Goal: Task Accomplishment & Management: Use online tool/utility

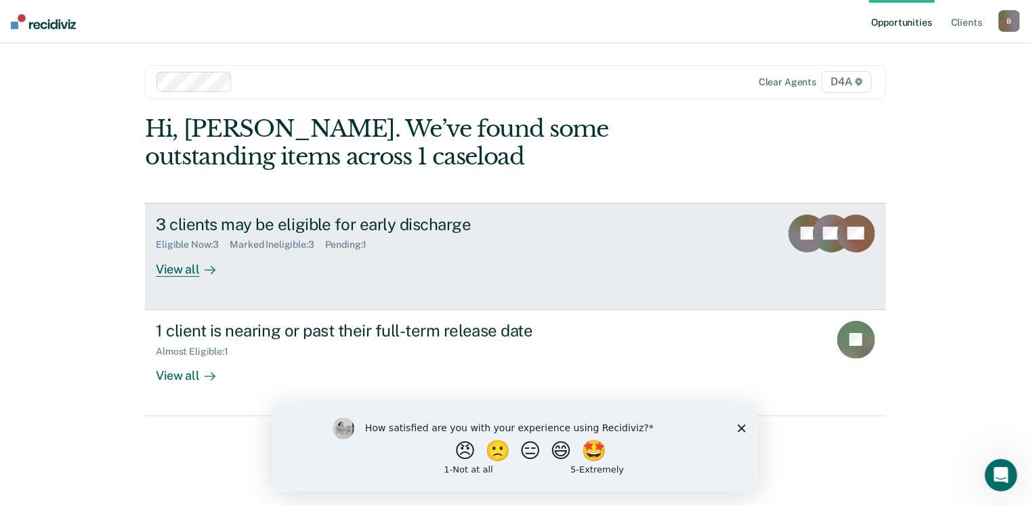
click at [187, 268] on div "View all" at bounding box center [194, 264] width 76 height 26
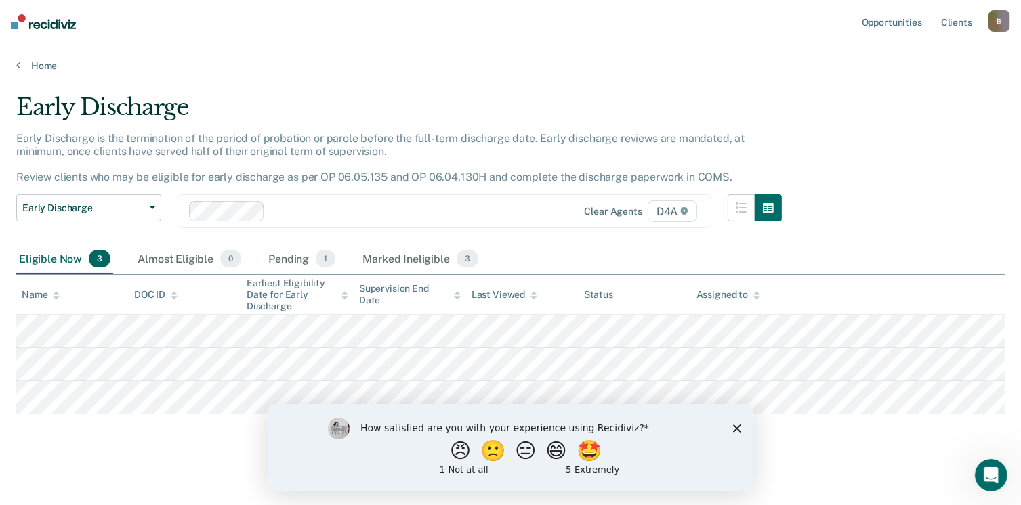
click at [739, 428] on icon "Close survey" at bounding box center [736, 428] width 8 height 8
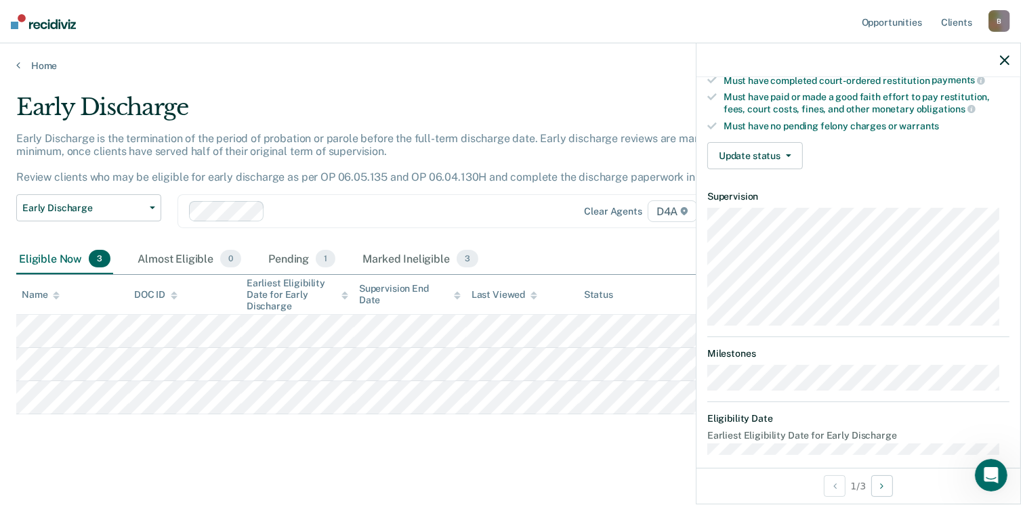
scroll to position [366, 0]
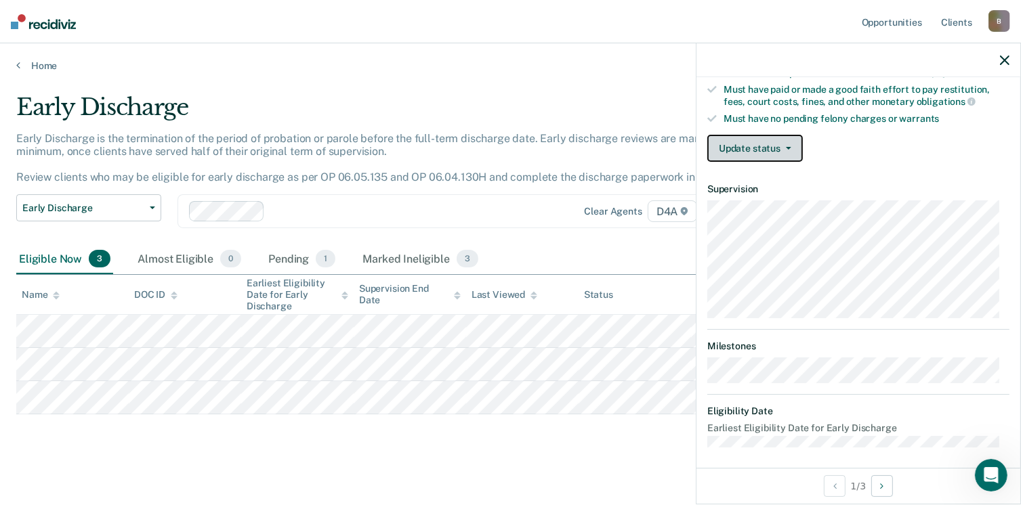
click at [785, 147] on button "Update status" at bounding box center [755, 148] width 96 height 27
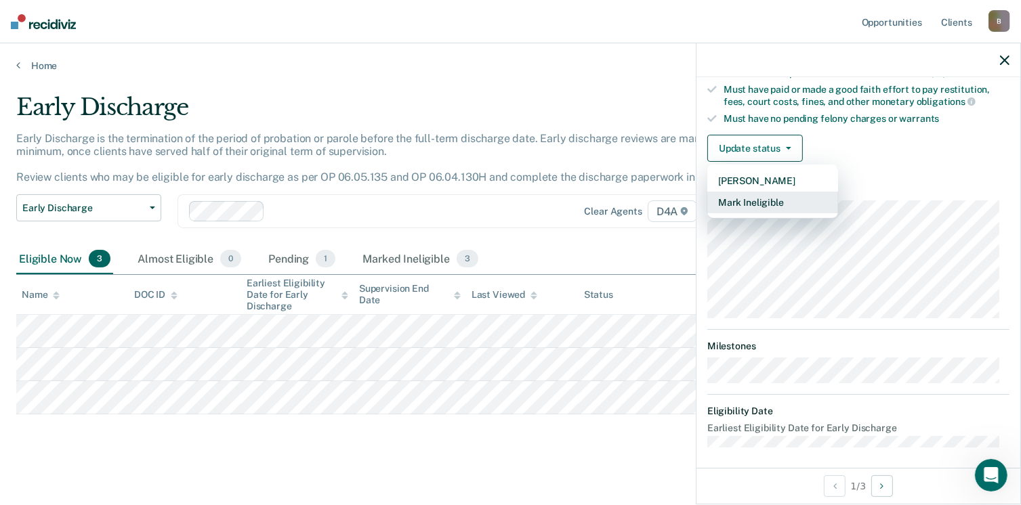
click at [775, 192] on button "Mark Ineligible" at bounding box center [772, 203] width 131 height 22
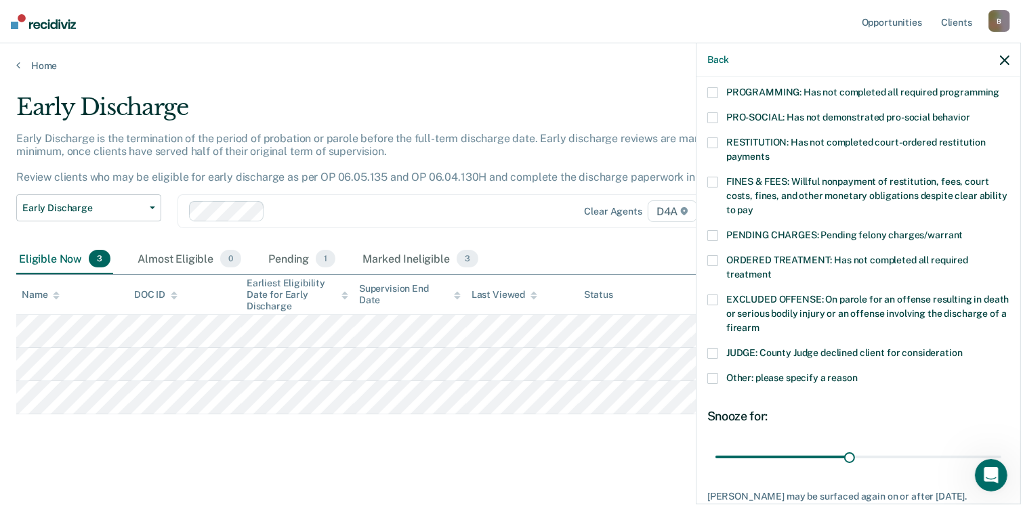
scroll to position [266, 0]
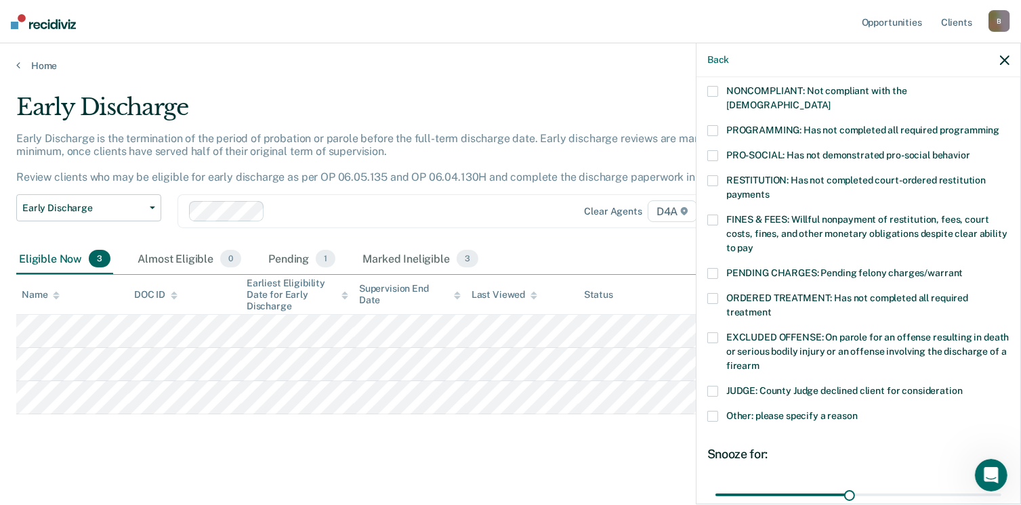
click at [716, 333] on span at bounding box center [712, 338] width 11 height 11
click at [760, 361] on input "EXCLUDED OFFENSE: On parole for an offense resulting in death or serious bodily…" at bounding box center [760, 361] width 0 height 0
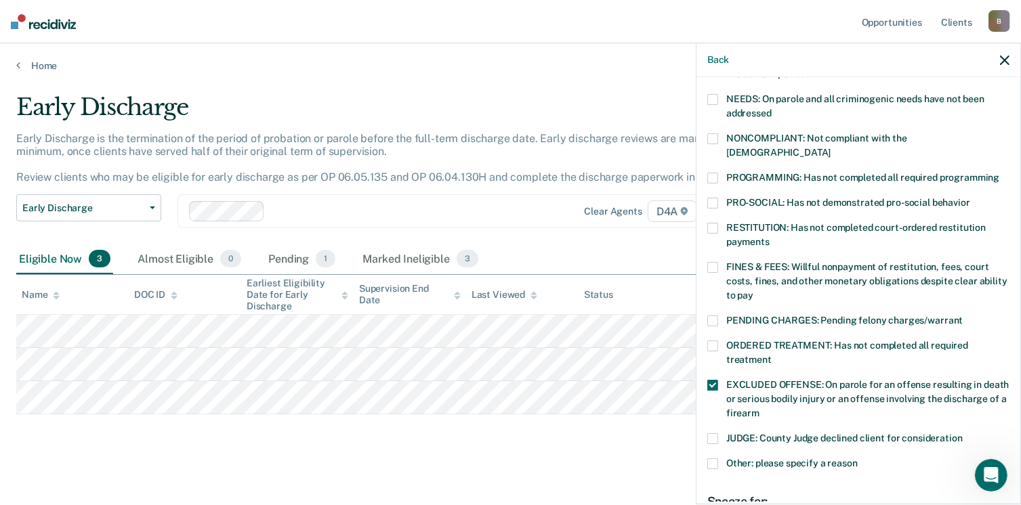
scroll to position [198, 0]
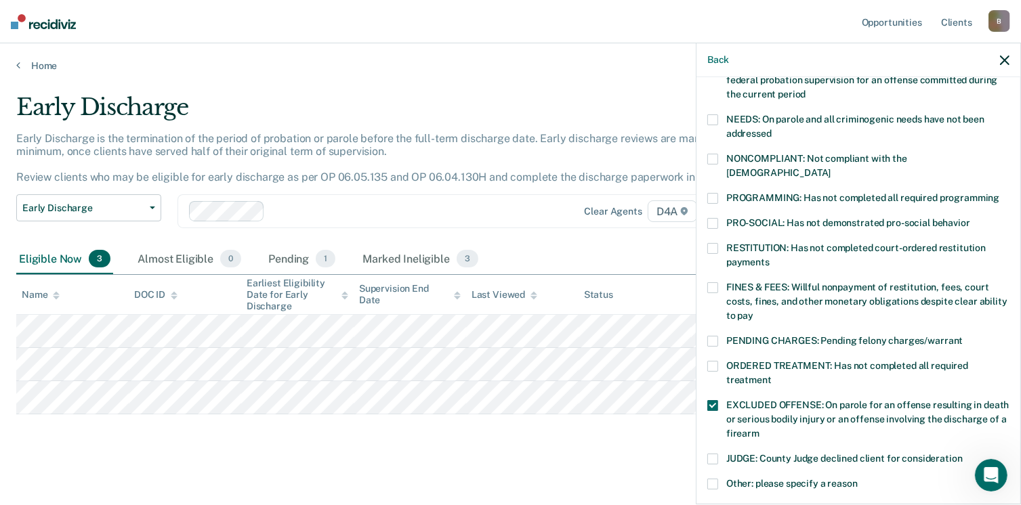
click at [710, 155] on span at bounding box center [712, 159] width 11 height 11
click at [831, 168] on input "NONCOMPLIANT: Not compliant with the [DEMOGRAPHIC_DATA]" at bounding box center [831, 168] width 0 height 0
click at [714, 383] on div "ORDERED TREATMENT: Has not completed all required treatment" at bounding box center [858, 380] width 302 height 39
click at [711, 159] on span at bounding box center [712, 159] width 11 height 11
click at [831, 168] on input "NONCOMPLIANT: Not compliant with the [DEMOGRAPHIC_DATA]" at bounding box center [831, 168] width 0 height 0
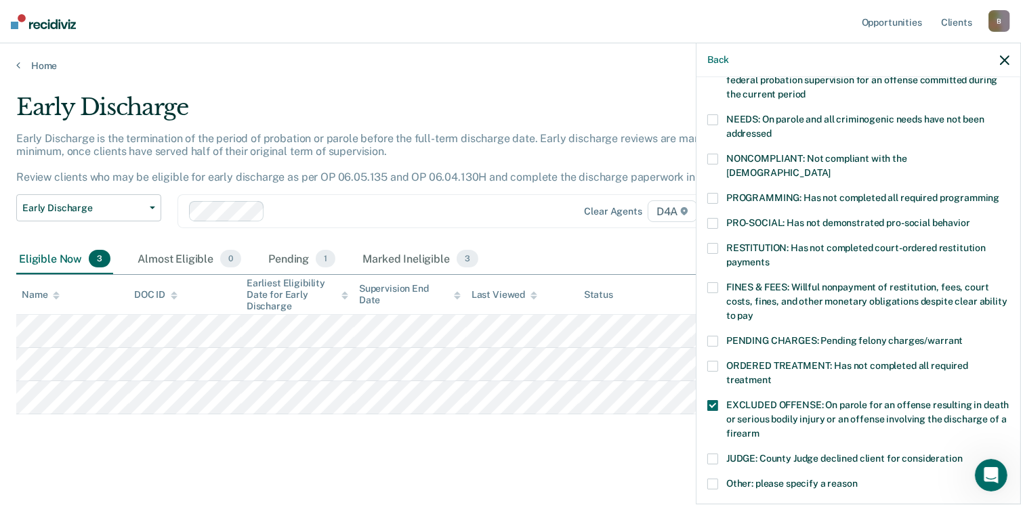
click at [711, 193] on span at bounding box center [712, 198] width 11 height 11
click at [999, 193] on input "PROGRAMMING: Has not completed all required programming" at bounding box center [999, 193] width 0 height 0
click at [709, 377] on div "ORDERED TREATMENT: Has not completed all required treatment" at bounding box center [858, 380] width 302 height 39
click at [709, 400] on span at bounding box center [712, 405] width 11 height 11
click at [760, 429] on input "EXCLUDED OFFENSE: On parole for an offense resulting in death or serious bodily…" at bounding box center [760, 429] width 0 height 0
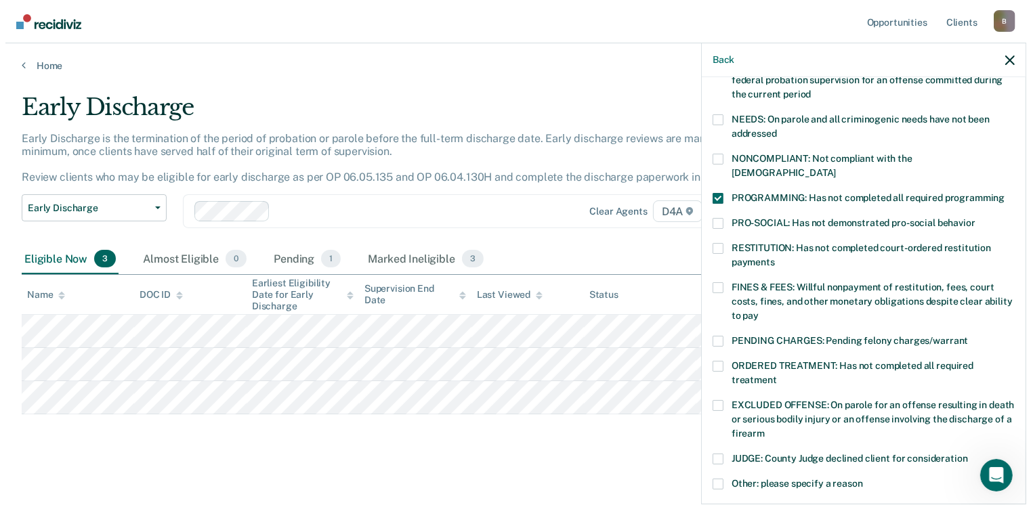
scroll to position [373, 0]
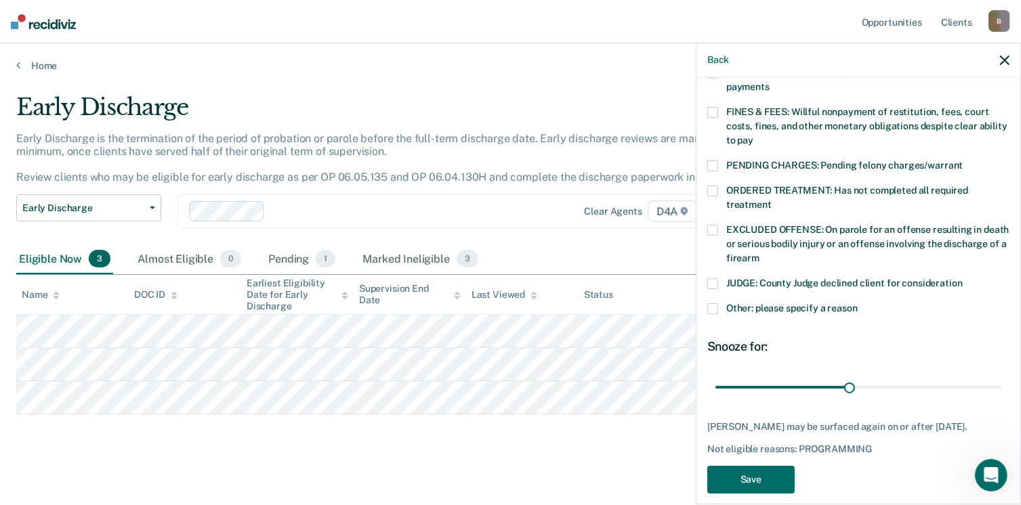
drag, startPoint x: 1014, startPoint y: 285, endPoint x: 3, endPoint y: 6, distance: 1048.1
click at [746, 466] on button "Save" at bounding box center [750, 480] width 87 height 28
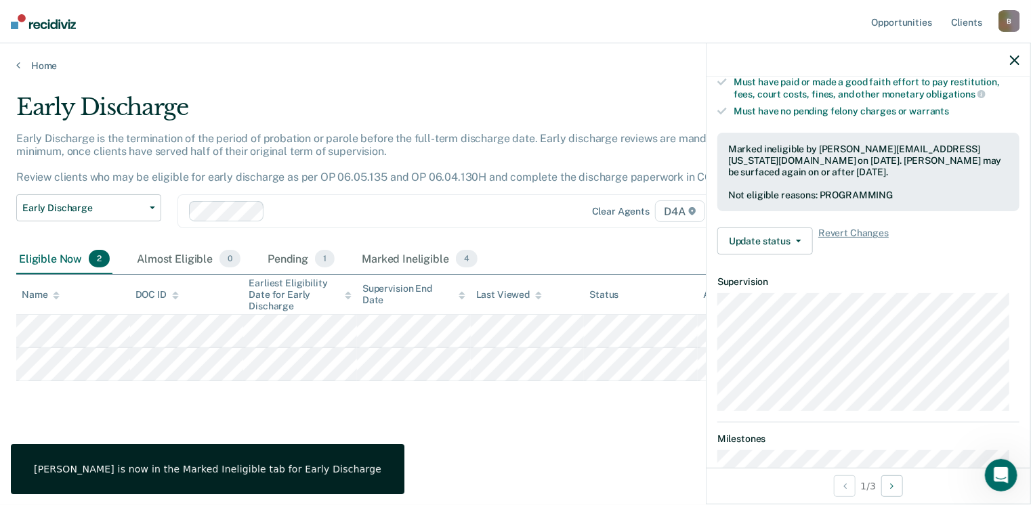
scroll to position [366, 0]
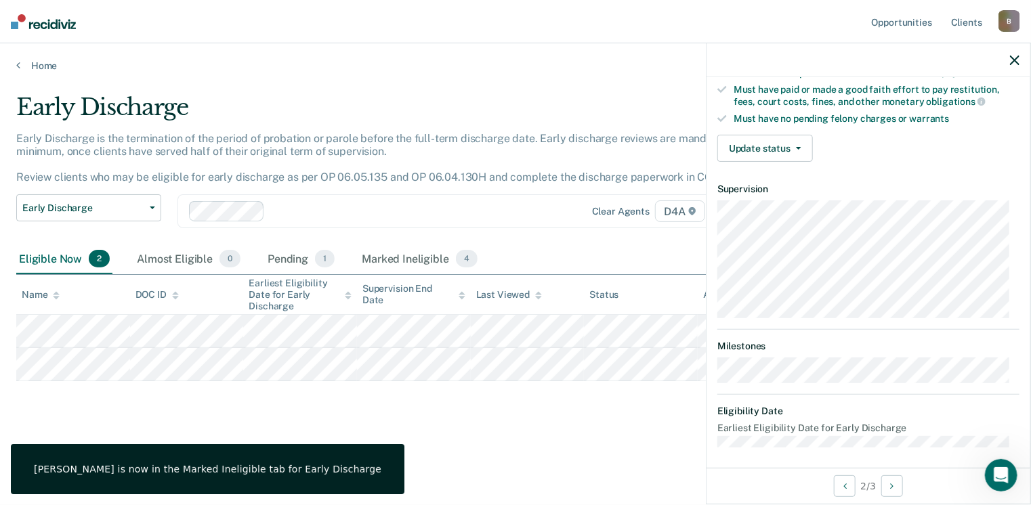
click at [791, 135] on button "Update status" at bounding box center [766, 148] width 96 height 27
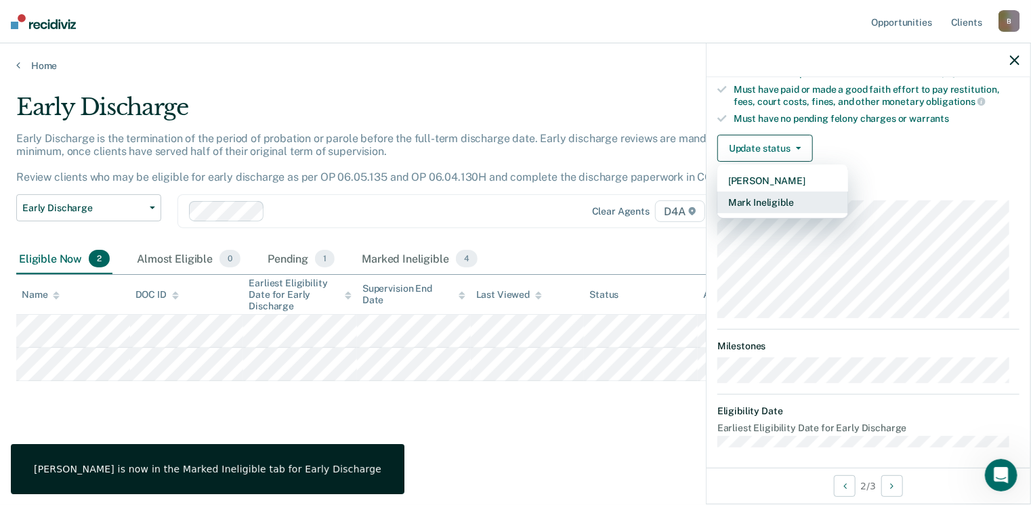
click at [775, 197] on button "Mark Ineligible" at bounding box center [783, 203] width 131 height 22
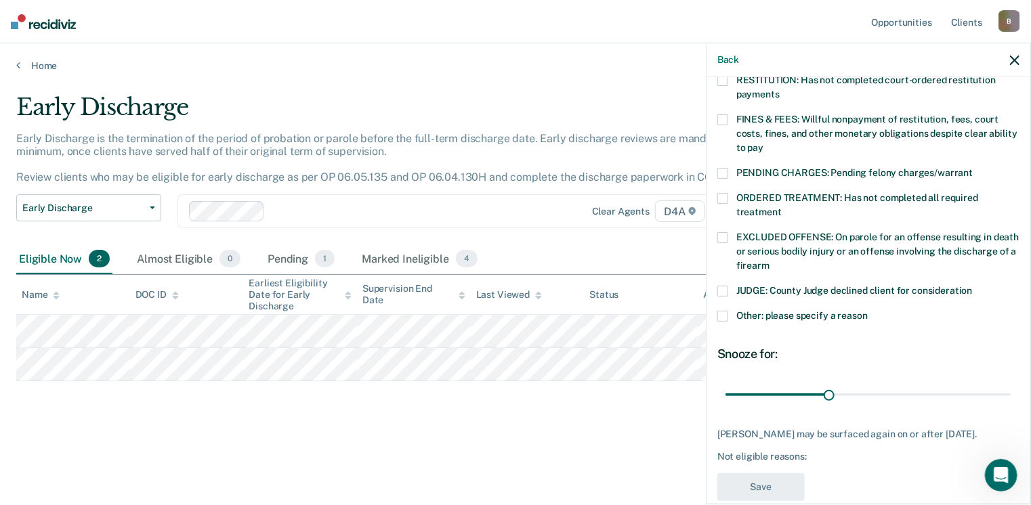
click at [726, 115] on span at bounding box center [723, 120] width 11 height 11
click at [764, 143] on input "FINES & FEES: Willful nonpayment of restitution, fees, court costs, fines, and …" at bounding box center [764, 143] width 0 height 0
click at [760, 489] on button "Save" at bounding box center [761, 488] width 87 height 28
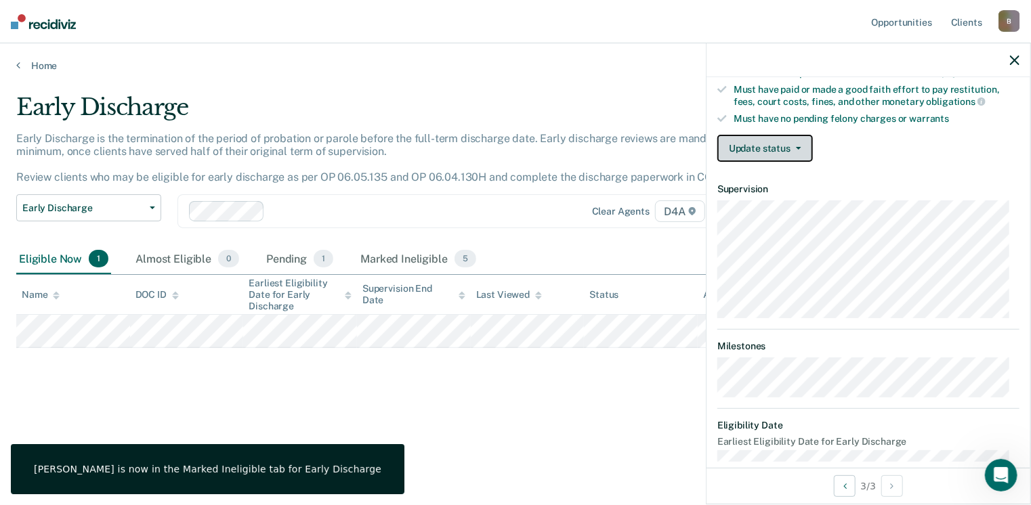
click at [776, 139] on button "Update status" at bounding box center [766, 148] width 96 height 27
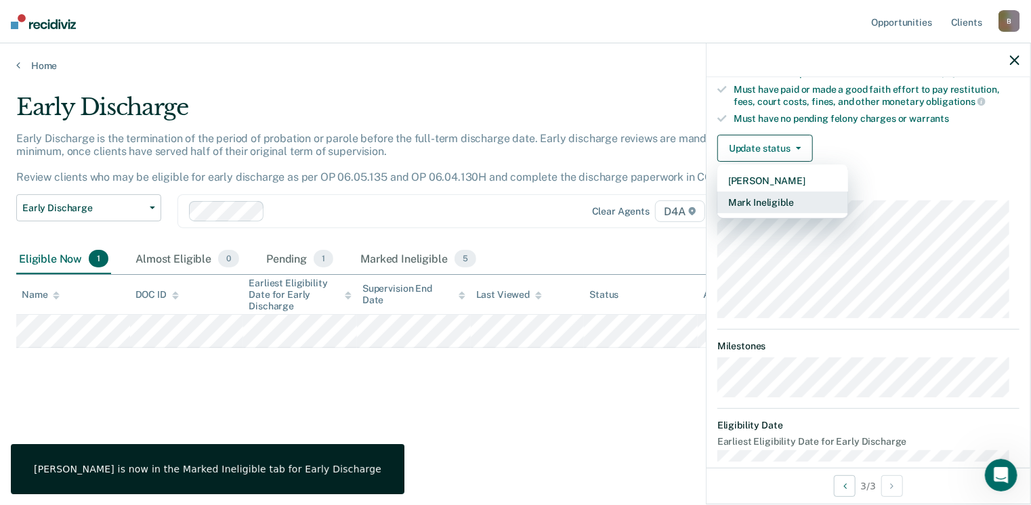
click at [770, 192] on button "Mark Ineligible" at bounding box center [783, 203] width 131 height 22
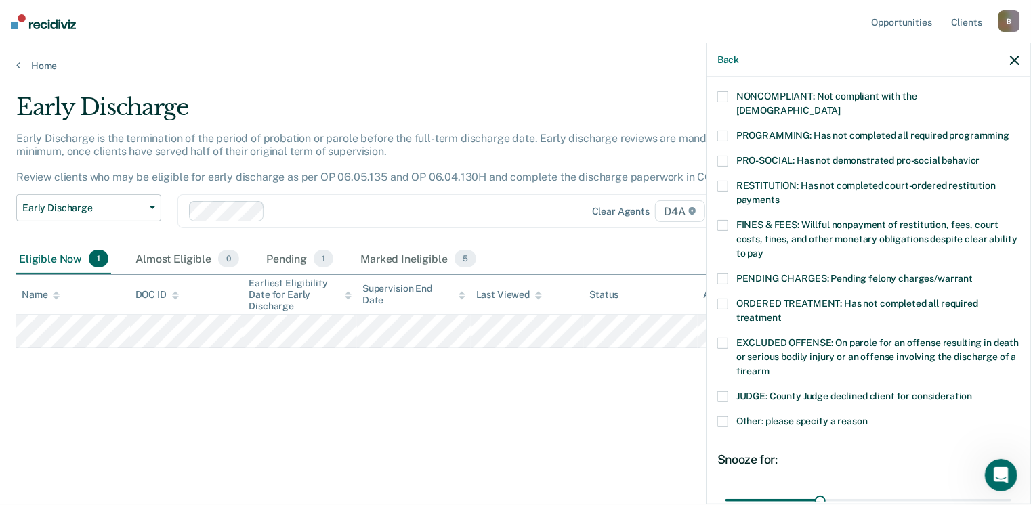
scroll to position [260, 0]
click at [722, 182] on span at bounding box center [723, 187] width 11 height 11
click at [780, 196] on input "RESTITUTION: Has not completed court-ordered restitution payments" at bounding box center [780, 196] width 0 height 0
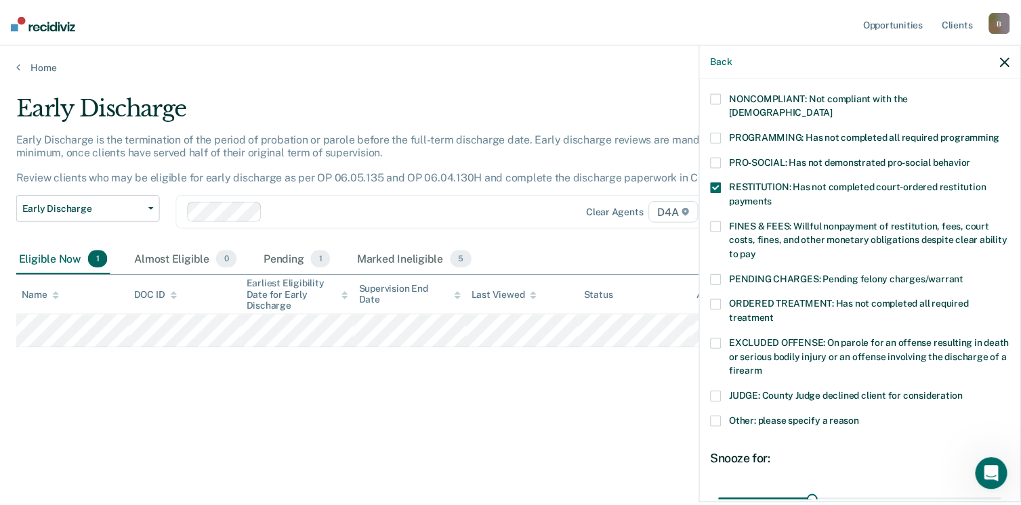
scroll to position [385, 0]
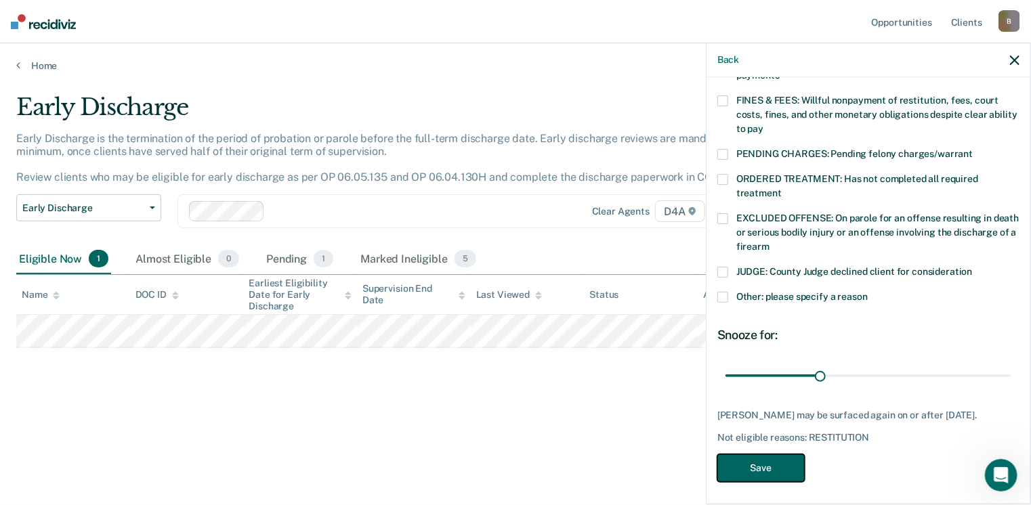
click at [768, 461] on button "Save" at bounding box center [761, 469] width 87 height 28
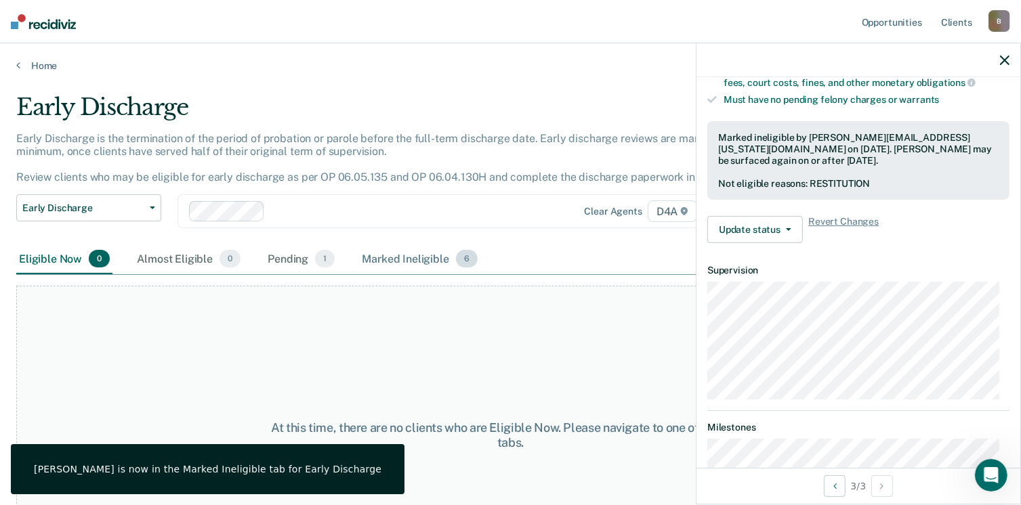
click at [388, 256] on div "Marked Ineligible 6" at bounding box center [419, 260] width 121 height 30
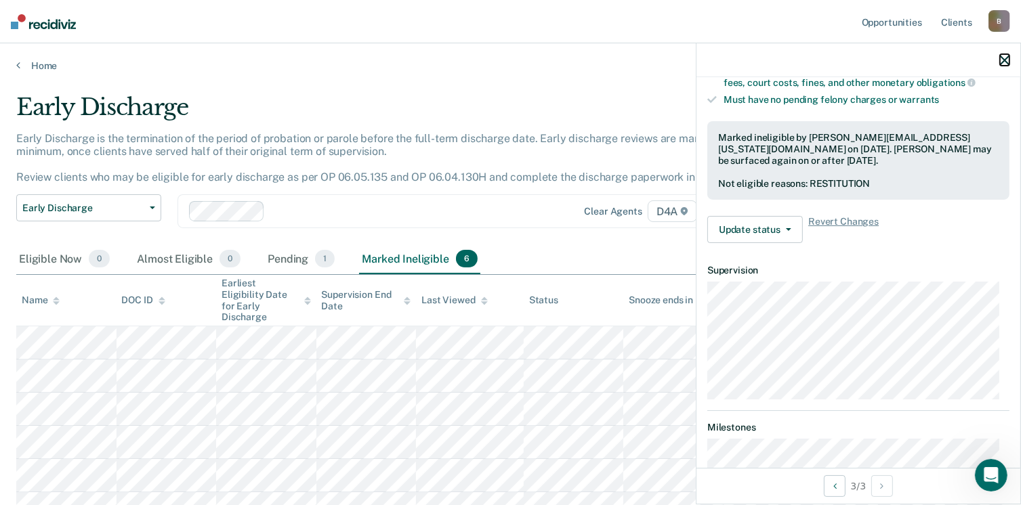
click at [1006, 62] on icon "button" at bounding box center [1004, 60] width 9 height 9
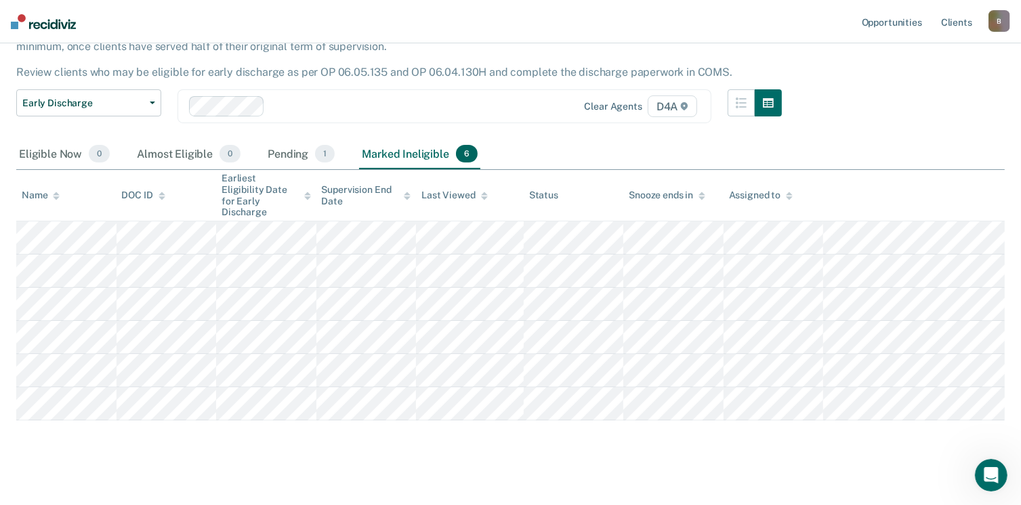
scroll to position [0, 0]
